Goal: Go to known website: Access a specific website the user already knows

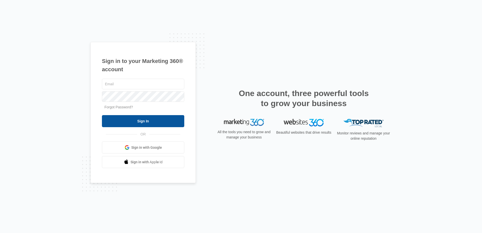
type input "[PERSON_NAME][EMAIL_ADDRESS][DOMAIN_NAME]"
click at [133, 121] on input "Sign In" at bounding box center [143, 121] width 82 height 12
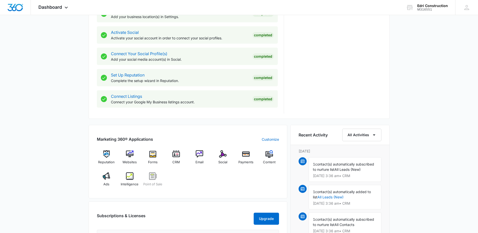
scroll to position [251, 0]
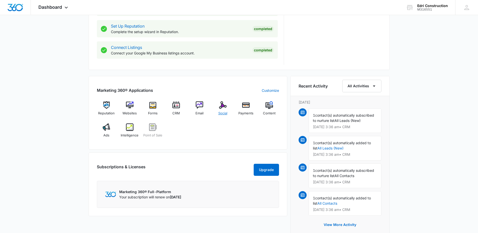
click at [225, 107] on img at bounding box center [223, 105] width 8 height 8
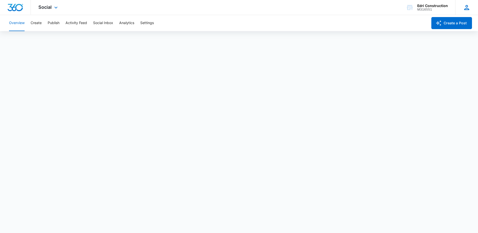
click at [464, 8] on icon at bounding box center [467, 8] width 8 height 8
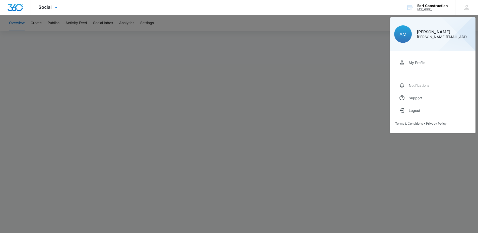
click at [356, 3] on div "Social Apps Reputation Websites Forms CRM Email Social Payments POS Content Ads…" at bounding box center [239, 7] width 478 height 15
click at [428, 6] on div "Edri Construction" at bounding box center [432, 6] width 31 height 4
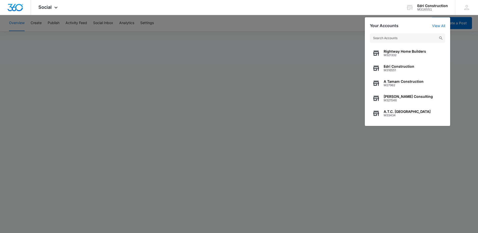
drag, startPoint x: 329, startPoint y: 31, endPoint x: 328, endPoint y: 28, distance: 3.4
click at [329, 30] on div at bounding box center [239, 116] width 478 height 233
